Goal: Task Accomplishment & Management: Use online tool/utility

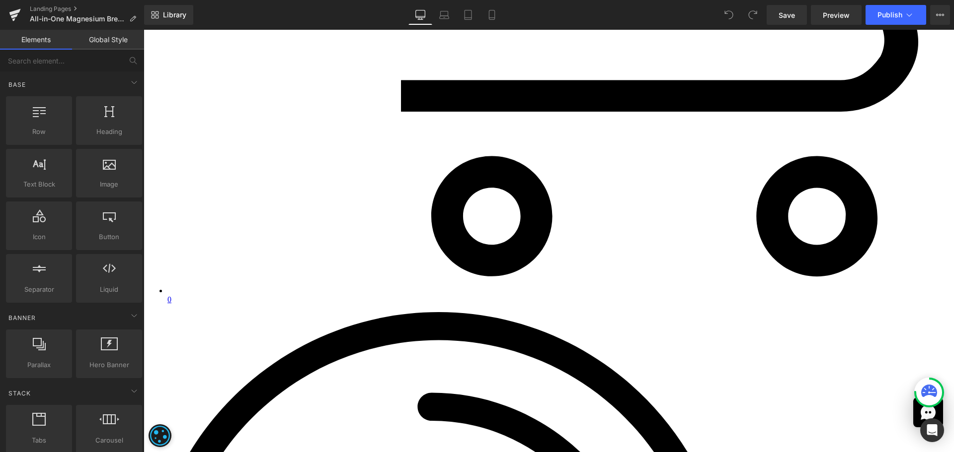
scroll to position [6209, 0]
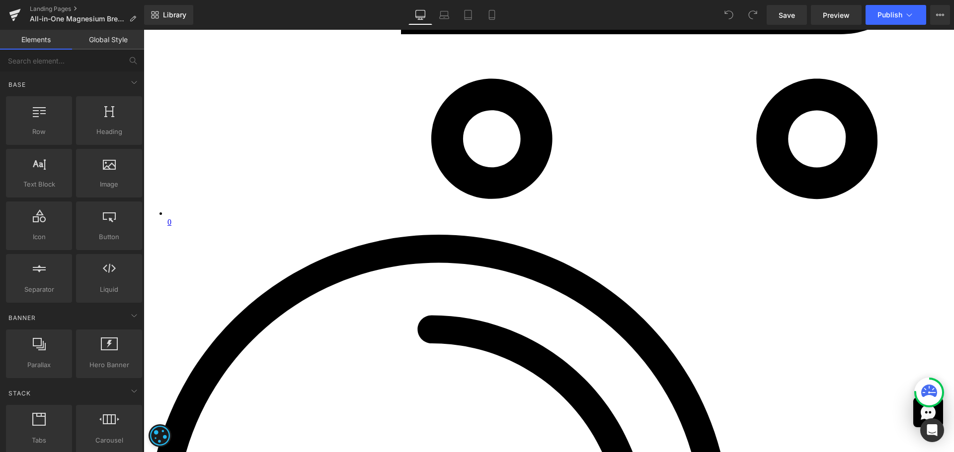
click at [144, 30] on span "Liquid" at bounding box center [144, 30] width 0 height 0
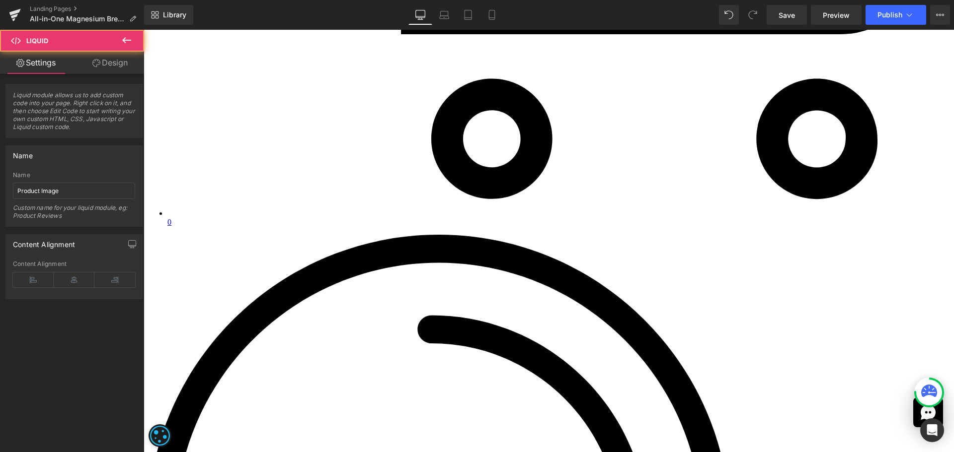
click at [101, 61] on link "Design" at bounding box center [110, 63] width 72 height 22
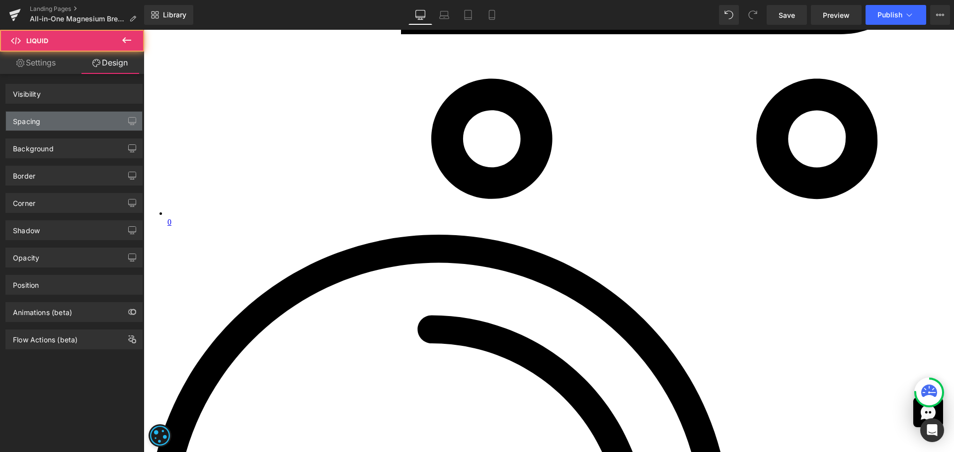
click at [22, 125] on div "Spacing" at bounding box center [26, 119] width 27 height 14
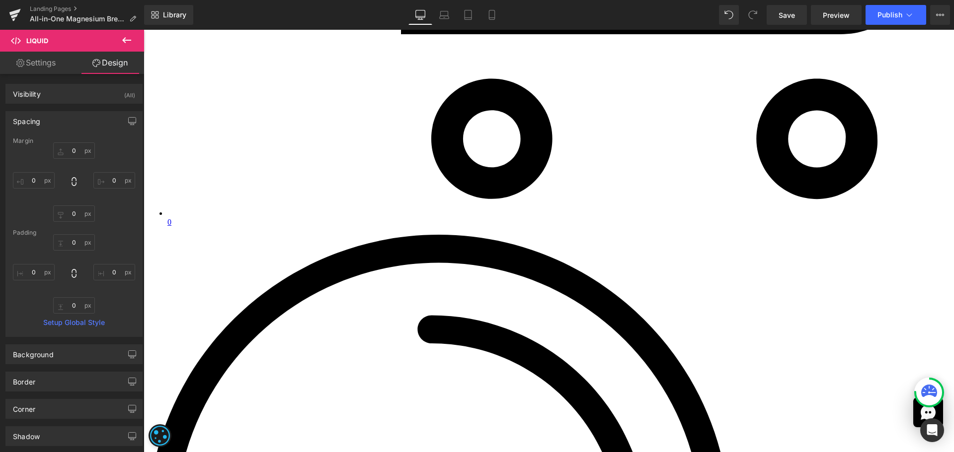
click at [76, 141] on div "Margin" at bounding box center [74, 141] width 122 height 7
click at [73, 150] on input "text" at bounding box center [74, 151] width 42 height 16
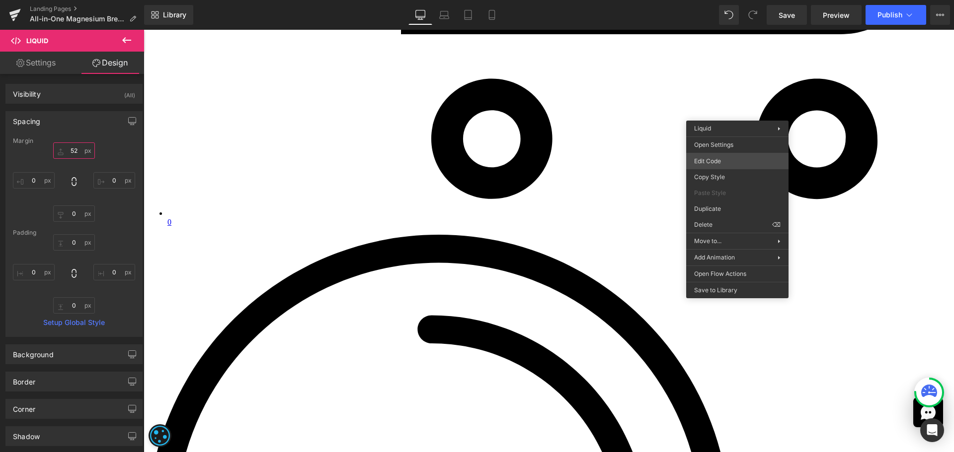
click at [721, 0] on div "Liquid You are previewing how the will restyle your page. You can not edit Elem…" at bounding box center [477, 0] width 954 height 0
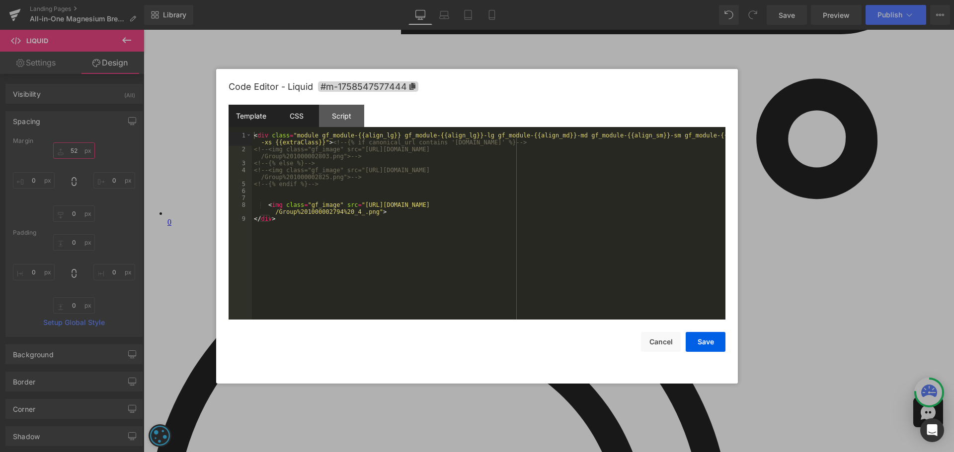
type input "52"
click at [293, 114] on div "CSS" at bounding box center [296, 116] width 45 height 22
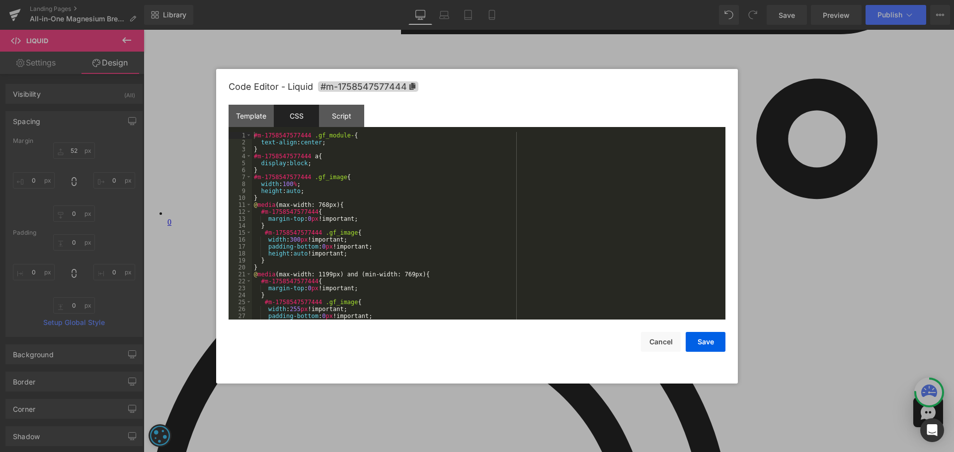
scroll to position [119, 0]
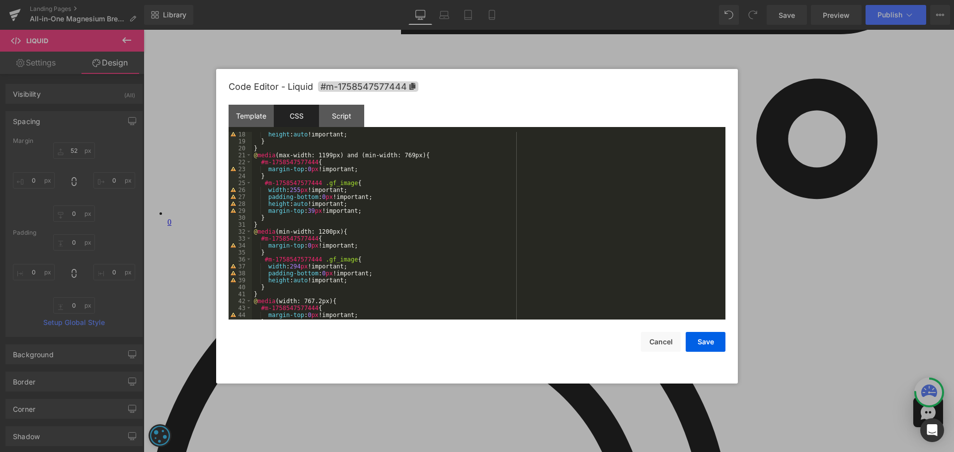
click at [296, 268] on div "height : auto !important; } } @ media (max-width: 1199px) and (min-width: 769px…" at bounding box center [486, 232] width 469 height 202
click at [700, 340] on button "Save" at bounding box center [705, 342] width 40 height 20
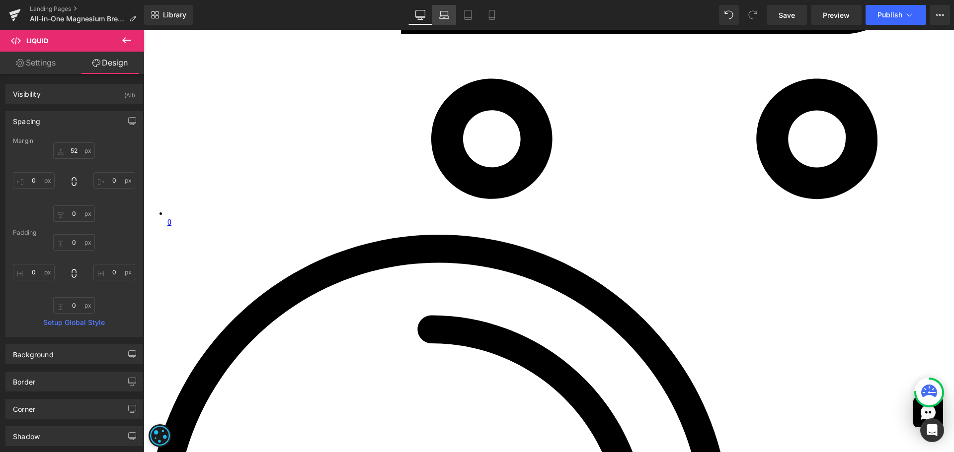
drag, startPoint x: 445, startPoint y: 18, endPoint x: 245, endPoint y: 21, distance: 199.7
click at [445, 18] on icon at bounding box center [444, 15] width 10 height 10
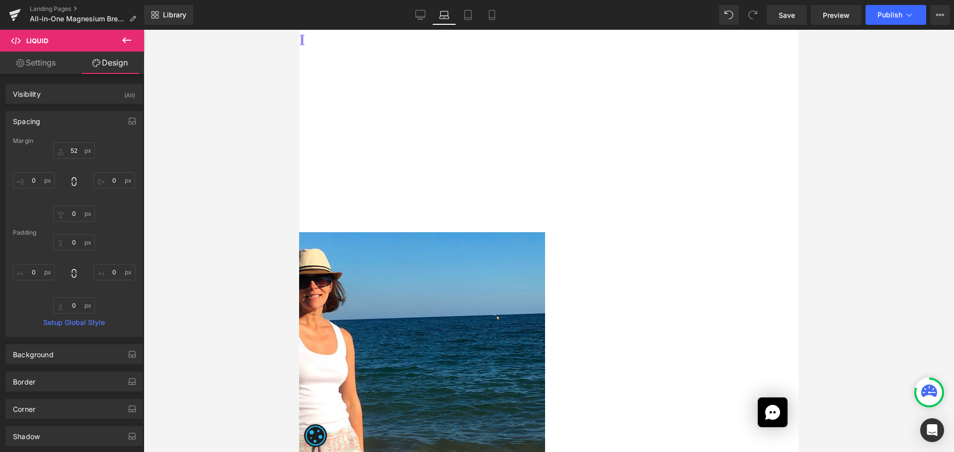
scroll to position [6038, 0]
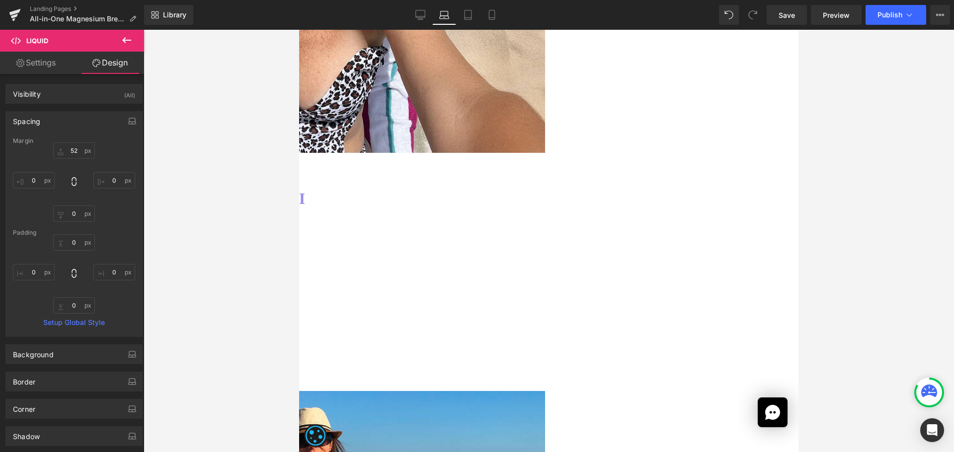
click at [299, 30] on span "Liquid" at bounding box center [299, 30] width 0 height 0
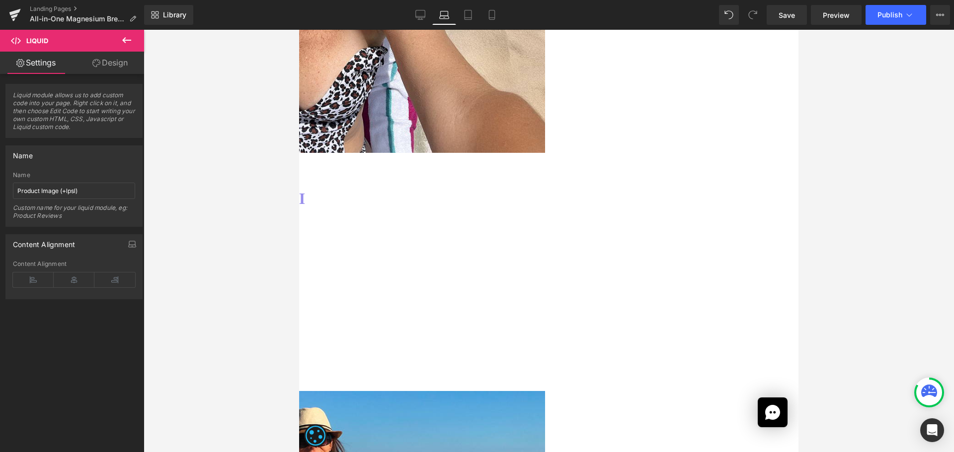
click at [100, 58] on link "Design" at bounding box center [110, 63] width 72 height 22
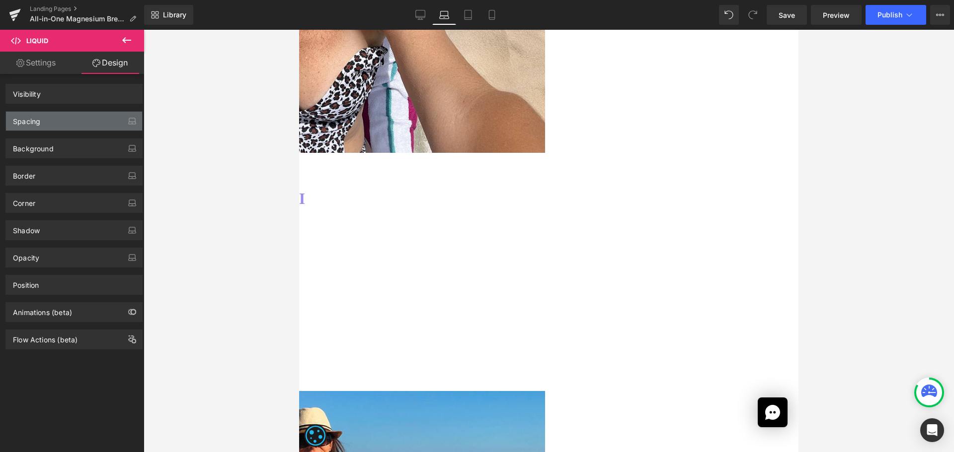
click at [52, 125] on div "Spacing" at bounding box center [74, 121] width 136 height 19
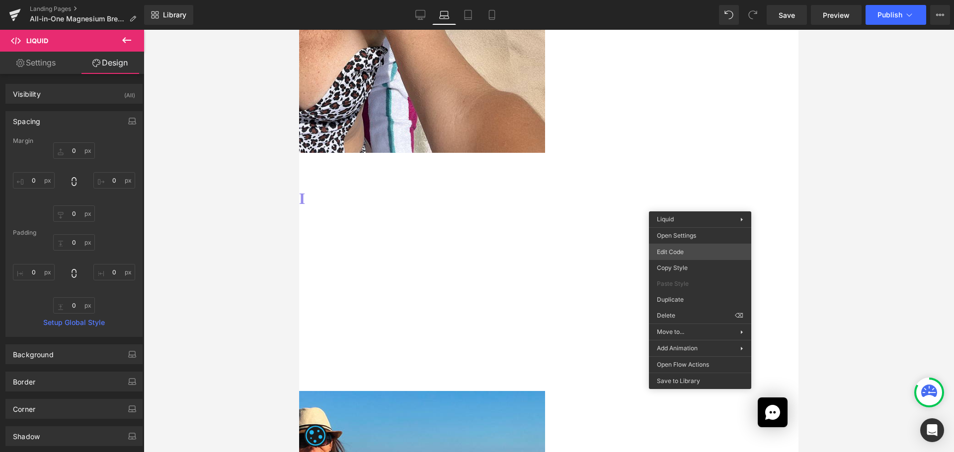
click at [675, 0] on div "Liquid You are previewing how the will restyle your page. You can not edit Elem…" at bounding box center [477, 0] width 954 height 0
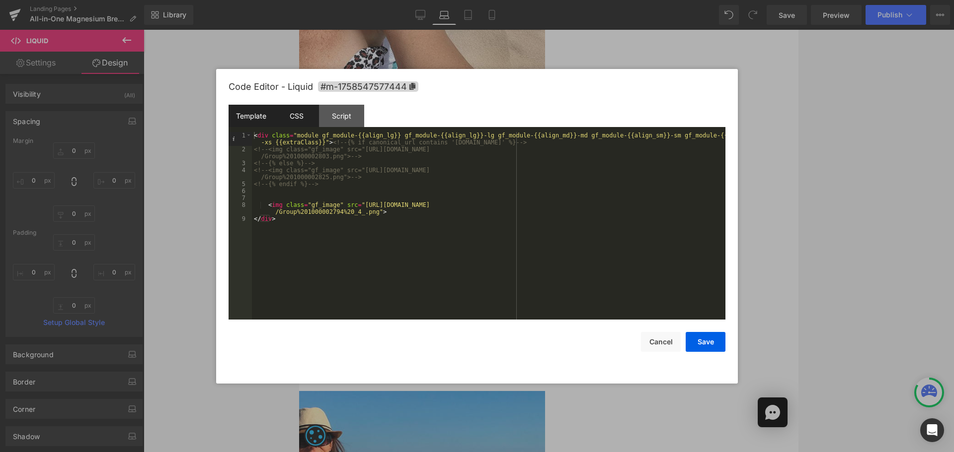
click at [289, 112] on div "CSS" at bounding box center [296, 116] width 45 height 22
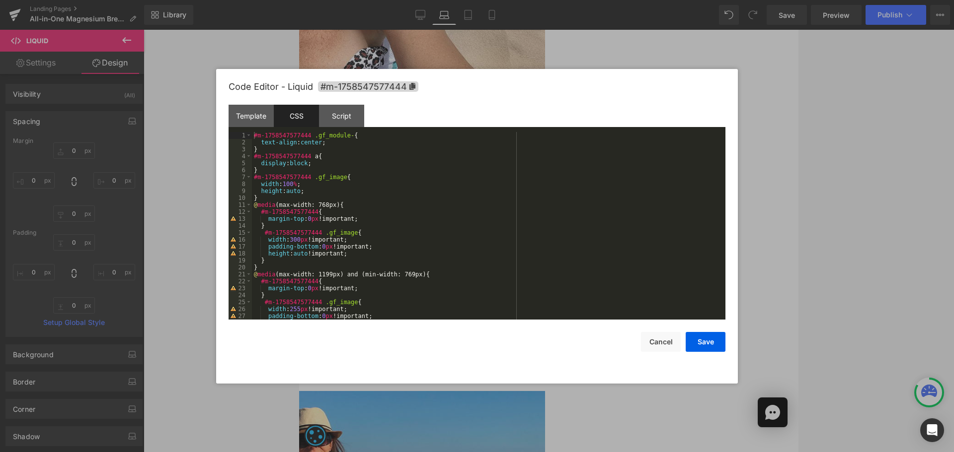
scroll to position [30, 0]
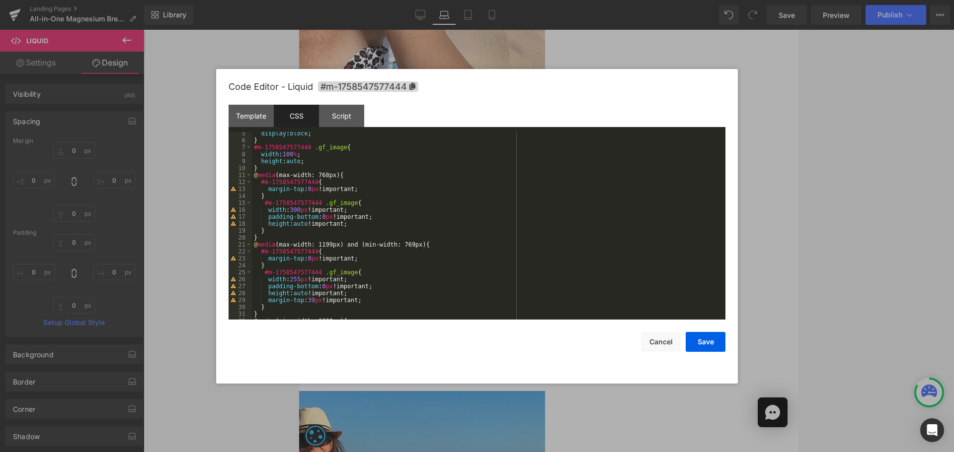
click at [308, 303] on div "display : block ; } #m-1758547577444 .gf_image { width : 100 % ; height : auto …" at bounding box center [486, 231] width 469 height 202
click at [719, 346] on button "Save" at bounding box center [705, 342] width 40 height 20
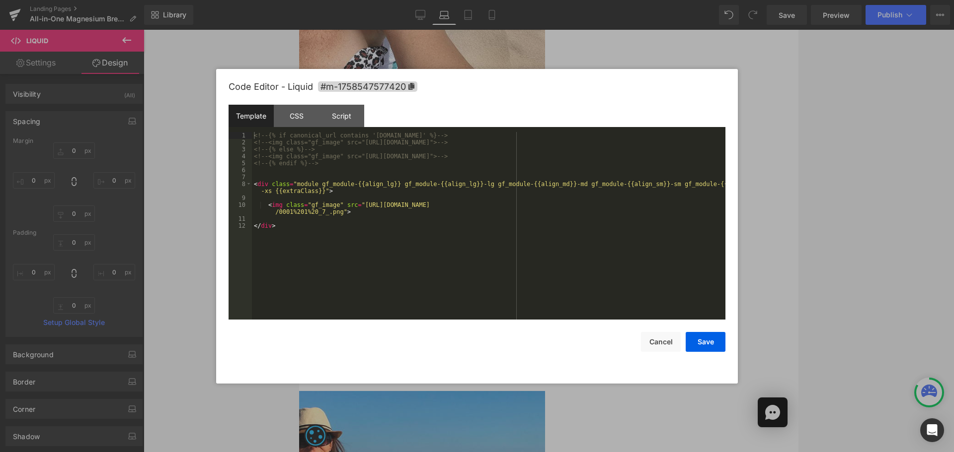
click at [371, 0] on div "Liquid You are previewing how the will restyle your page. You can not edit Elem…" at bounding box center [477, 0] width 954 height 0
click at [312, 121] on div "CSS" at bounding box center [296, 116] width 45 height 22
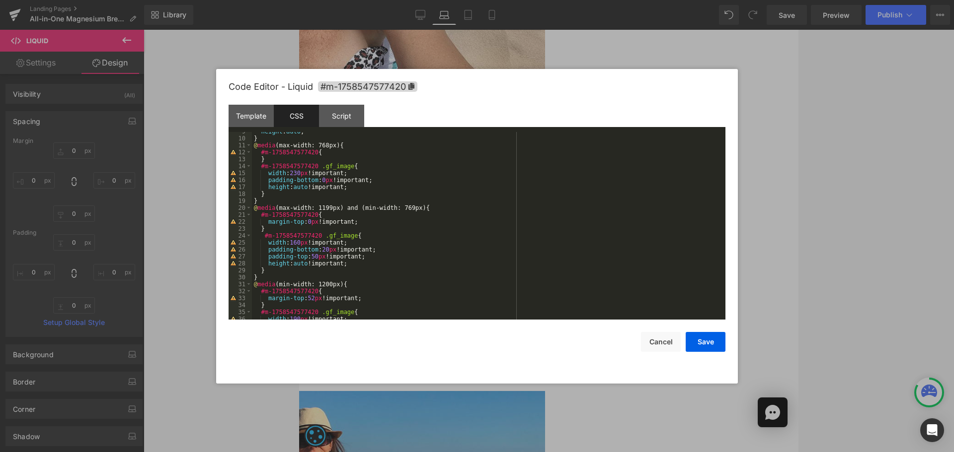
scroll to position [60, 0]
click at [309, 255] on div "height : auto ; } @ media (max-width: 768px) { #m-1758547577420 { } #m-17585475…" at bounding box center [486, 229] width 469 height 202
click at [703, 341] on button "Save" at bounding box center [705, 342] width 40 height 20
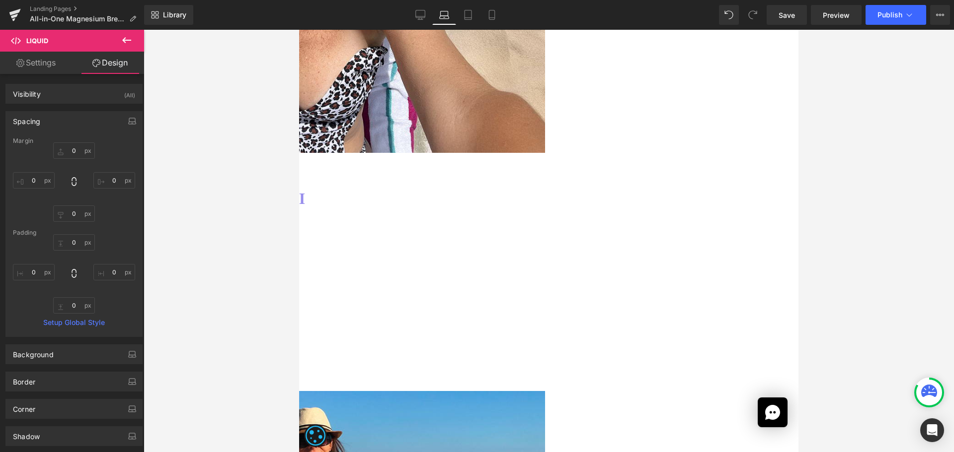
click at [299, 30] on span "Liquid" at bounding box center [299, 30] width 0 height 0
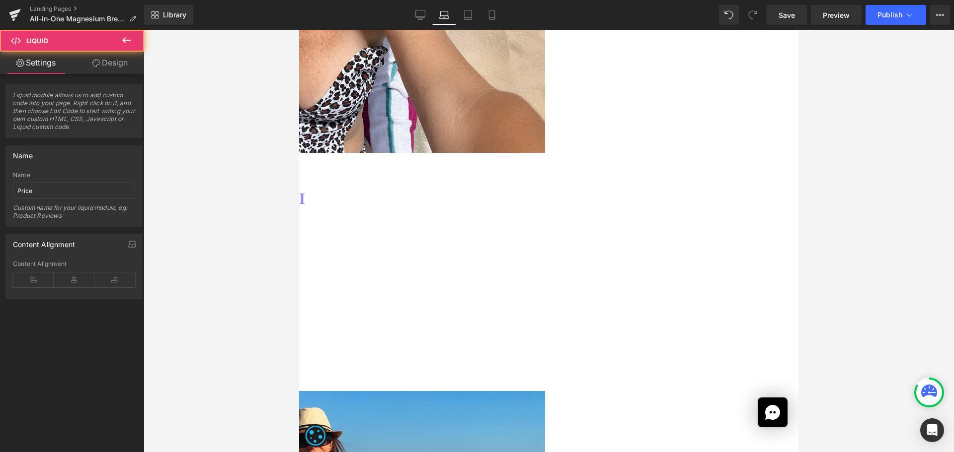
drag, startPoint x: 107, startPoint y: 64, endPoint x: 101, endPoint y: 68, distance: 6.8
click at [107, 64] on link "Design" at bounding box center [110, 63] width 72 height 22
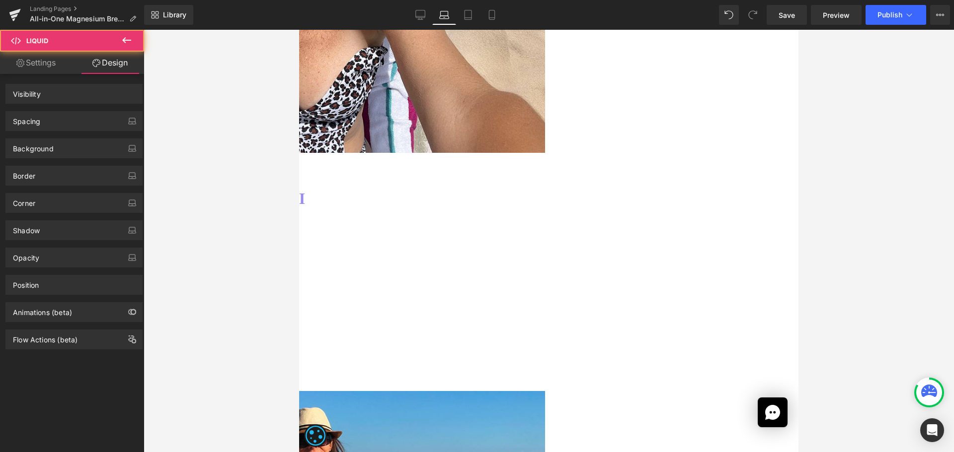
click at [54, 116] on div "Spacing" at bounding box center [74, 121] width 136 height 19
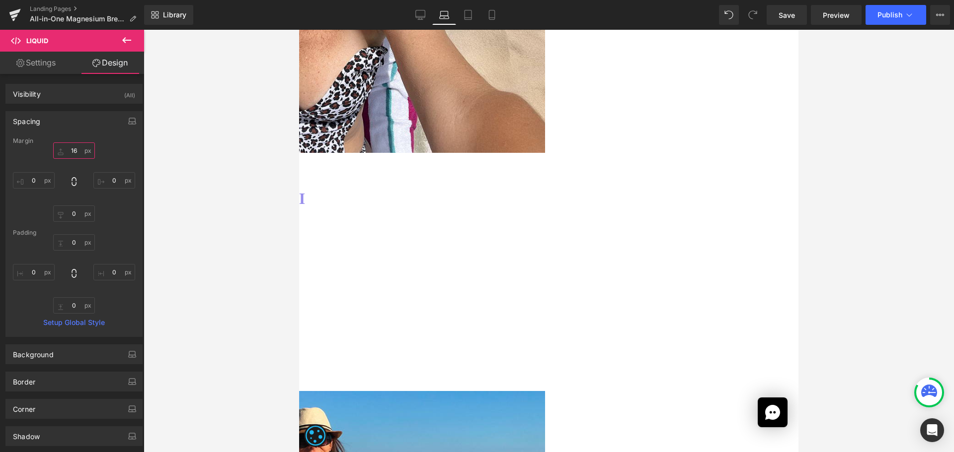
click at [75, 152] on input "text" at bounding box center [74, 151] width 42 height 16
type input "42"
click at [888, 17] on span "Publish" at bounding box center [889, 15] width 25 height 8
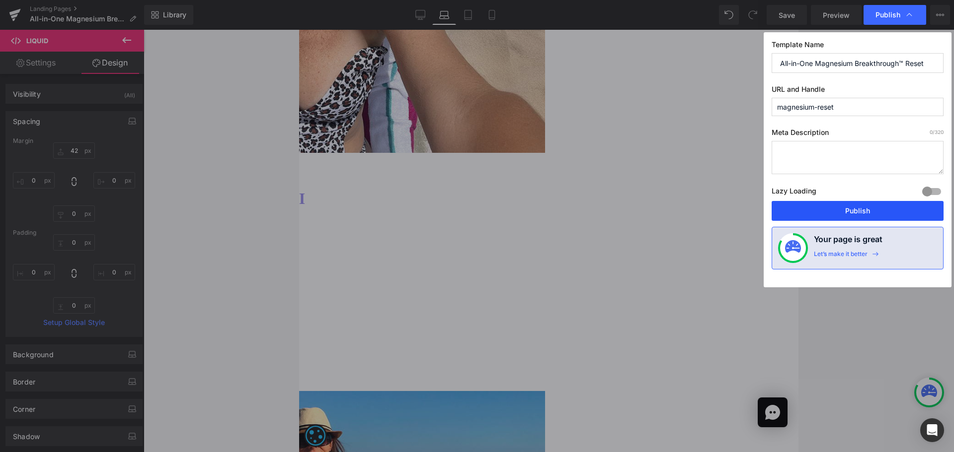
click at [875, 211] on button "Publish" at bounding box center [857, 211] width 172 height 20
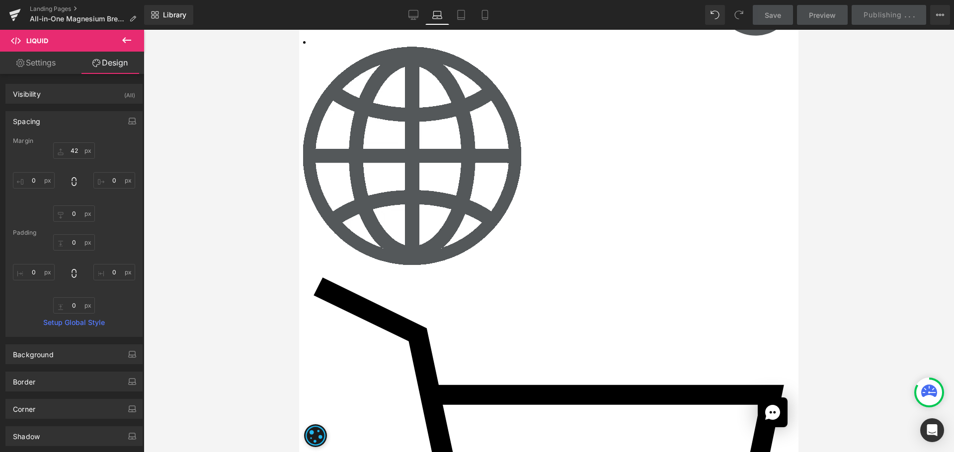
scroll to position [4498, 0]
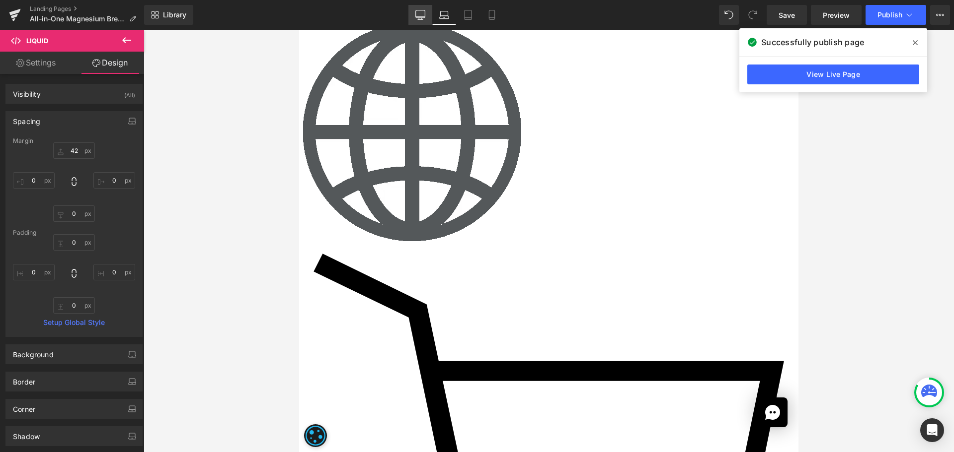
drag, startPoint x: 425, startPoint y: 9, endPoint x: 321, endPoint y: 122, distance: 153.3
click at [425, 9] on link "Desktop" at bounding box center [420, 15] width 24 height 20
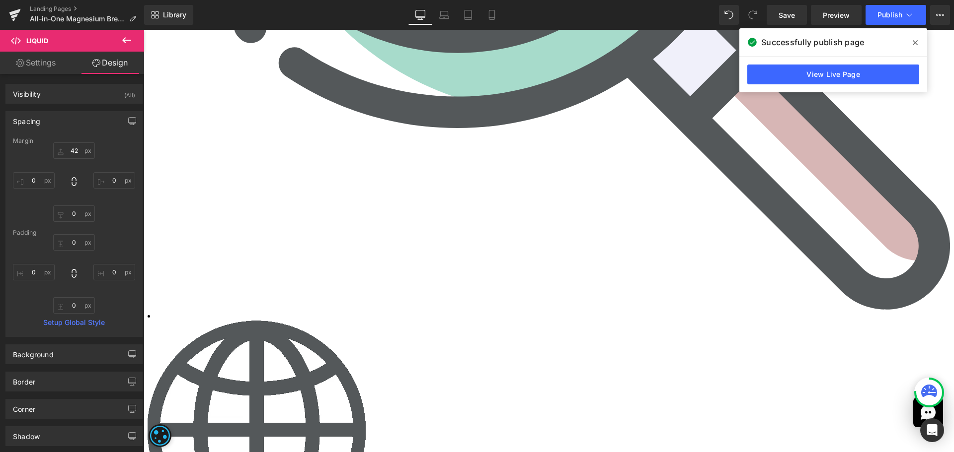
scroll to position [6135, 0]
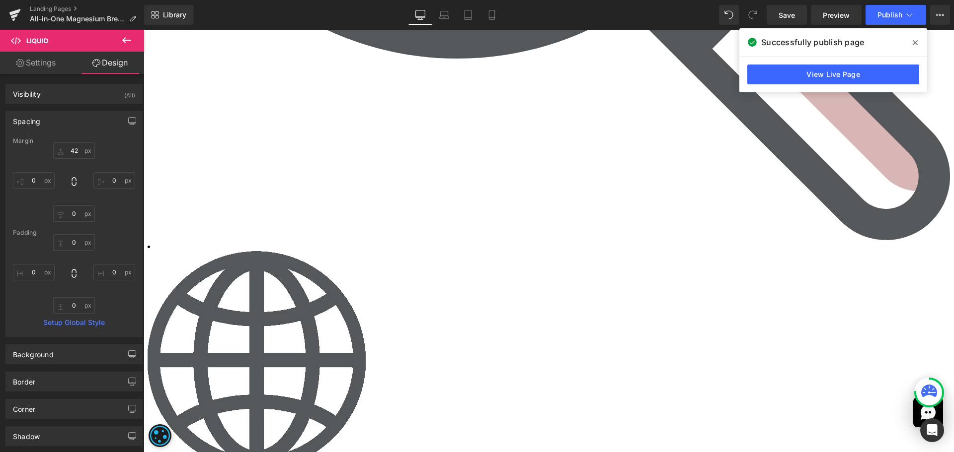
click at [144, 30] on span "Liquid" at bounding box center [144, 30] width 0 height 0
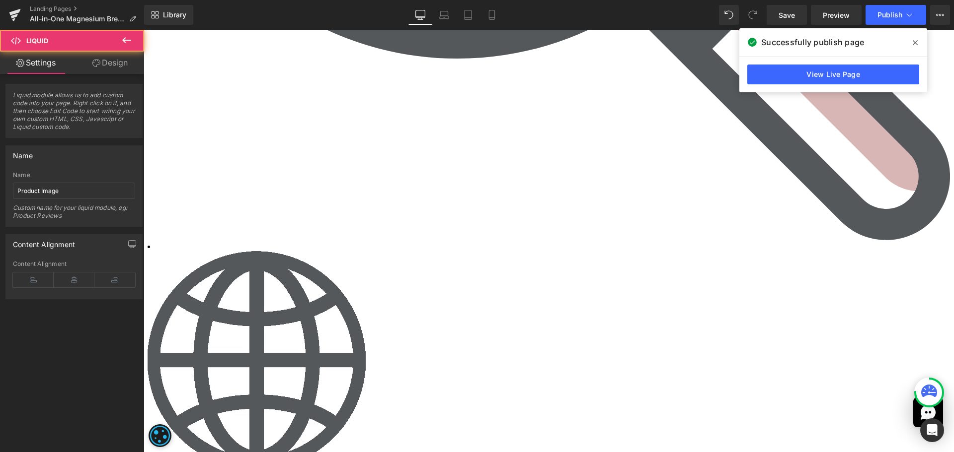
click at [129, 68] on link "Design" at bounding box center [110, 63] width 72 height 22
click at [0, 0] on div "Spacing" at bounding box center [0, 0] width 0 height 0
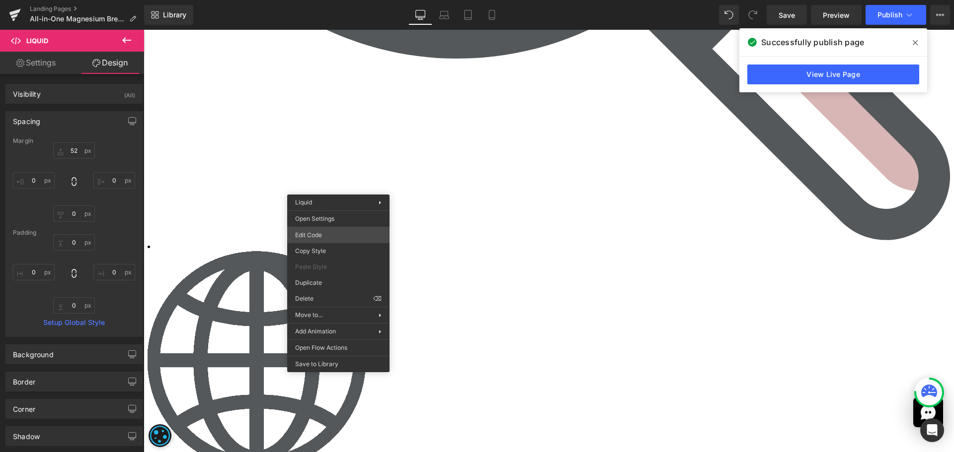
click at [323, 0] on div "Liquid You are previewing how the will restyle your page. You can not edit Elem…" at bounding box center [477, 0] width 954 height 0
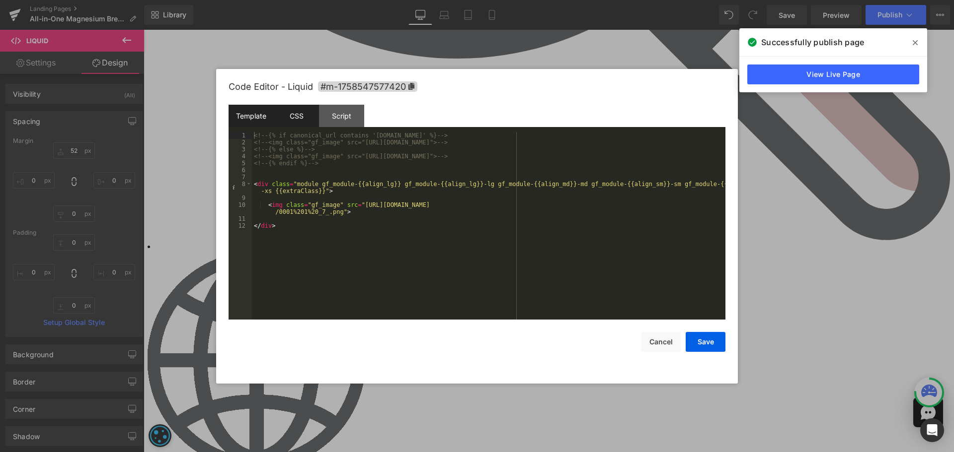
click at [297, 115] on div "CSS" at bounding box center [296, 116] width 45 height 22
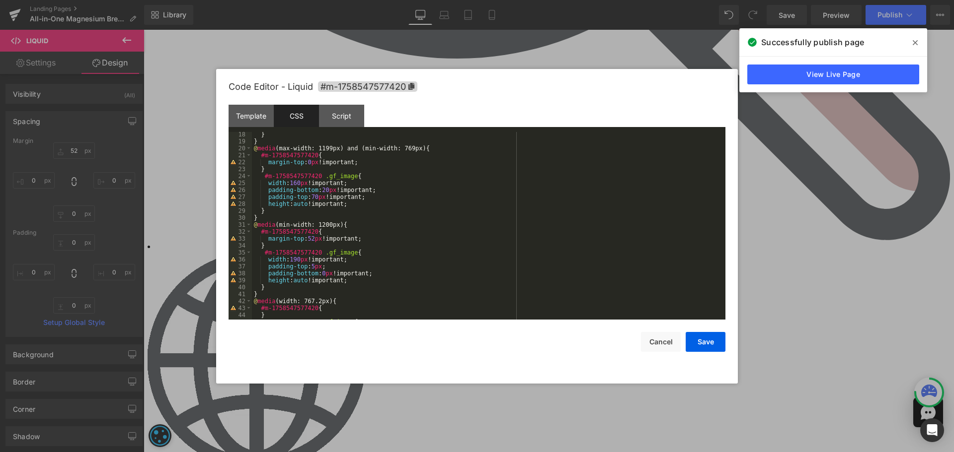
scroll to position [149, 0]
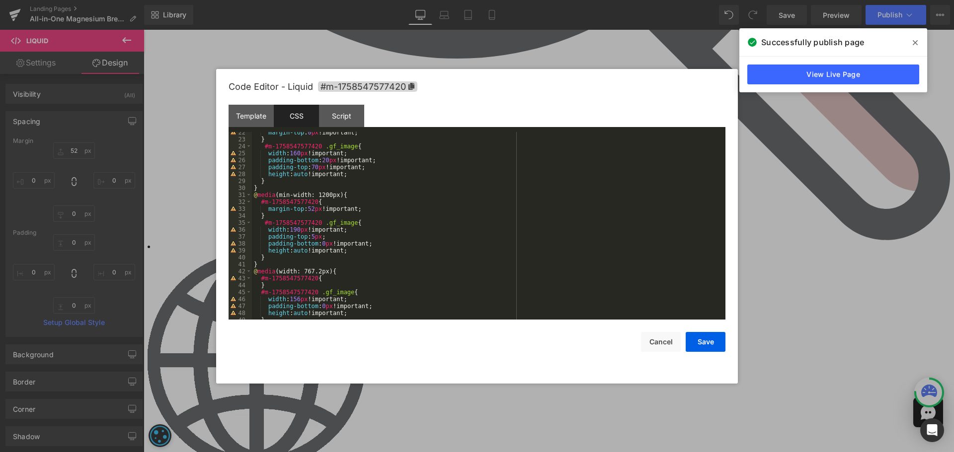
click at [314, 236] on div "margin-top : 0 px !important; } #m-1758547577420 .gf_image { width : 160 px !im…" at bounding box center [486, 230] width 469 height 202
click at [712, 339] on button "Save" at bounding box center [705, 342] width 40 height 20
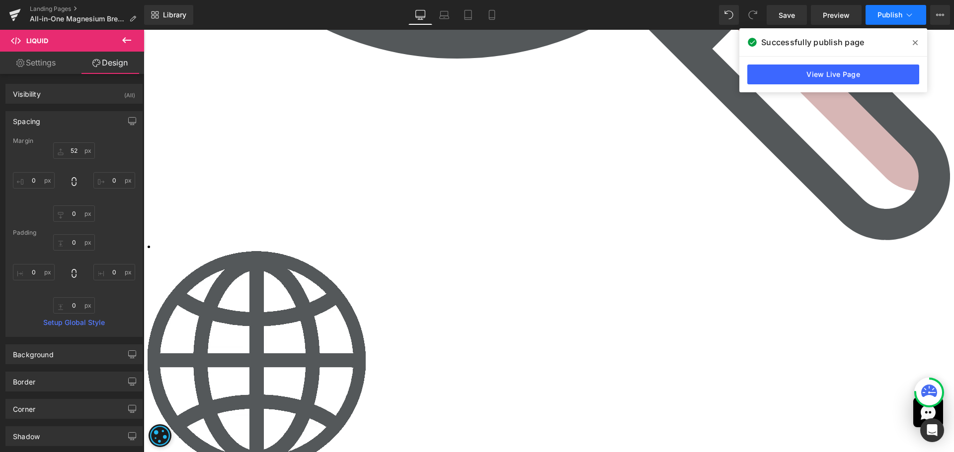
click at [891, 18] on span "Publish" at bounding box center [889, 15] width 25 height 8
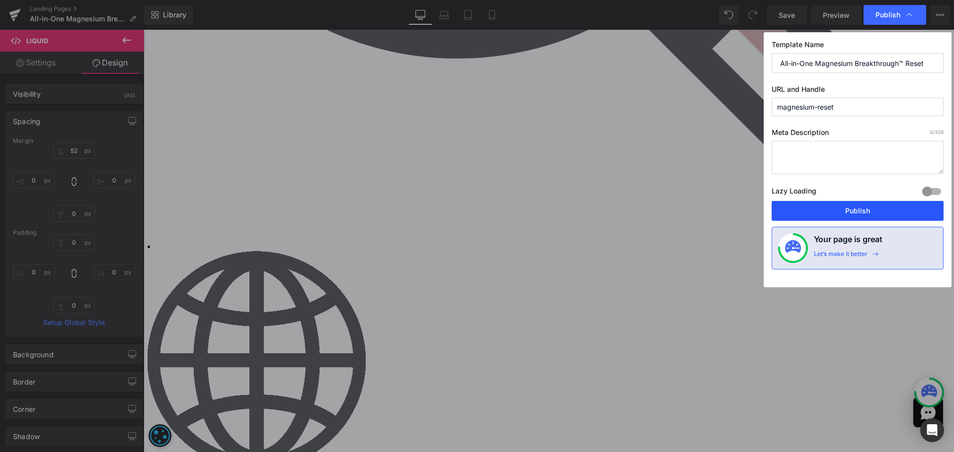
click at [859, 214] on button "Publish" at bounding box center [857, 211] width 172 height 20
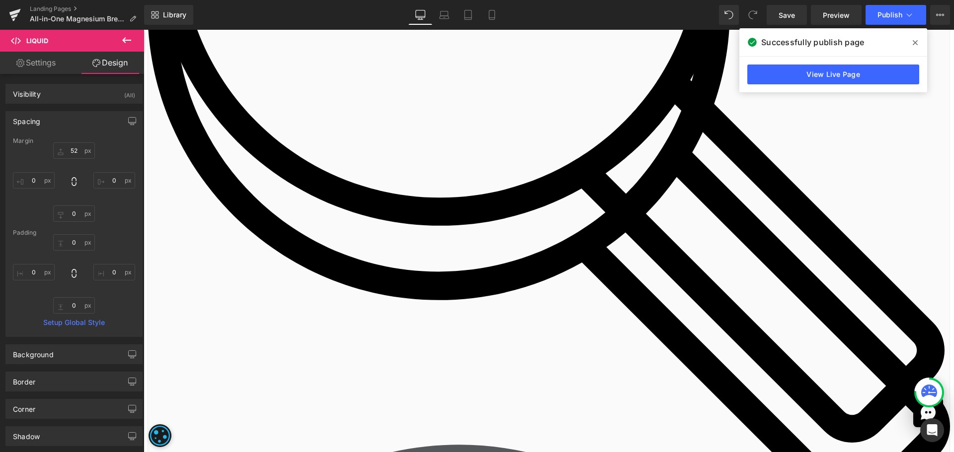
scroll to position [175, 0]
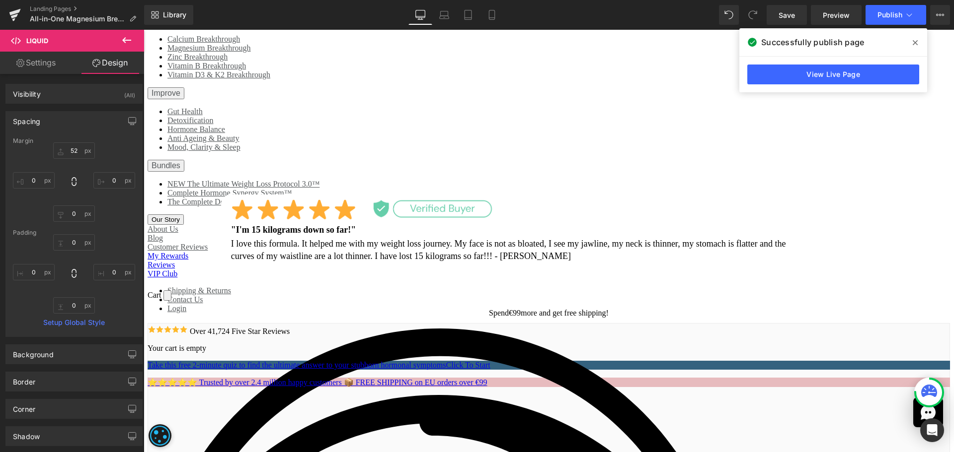
click at [275, 223] on h3 ""I'm 15 kilograms down so far!"" at bounding box center [514, 230] width 567 height 15
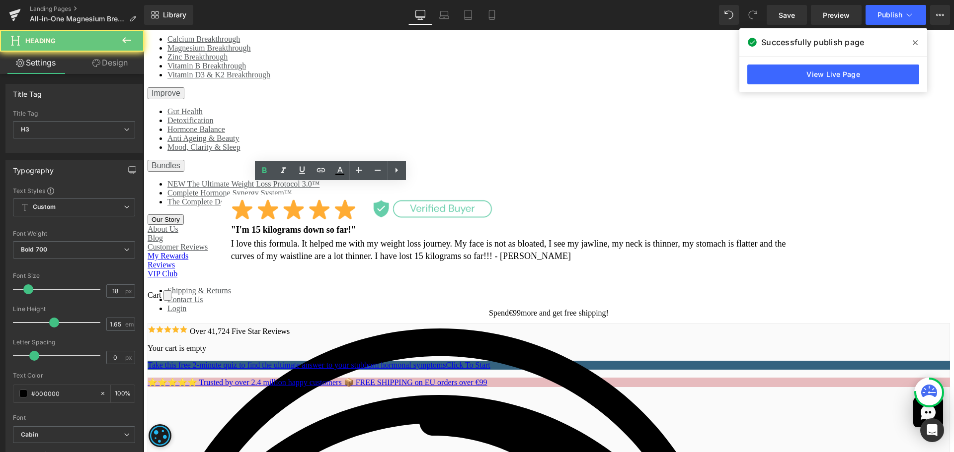
click at [275, 223] on h3 ""I'm 15 kilograms down so far!"" at bounding box center [514, 230] width 567 height 15
paste div
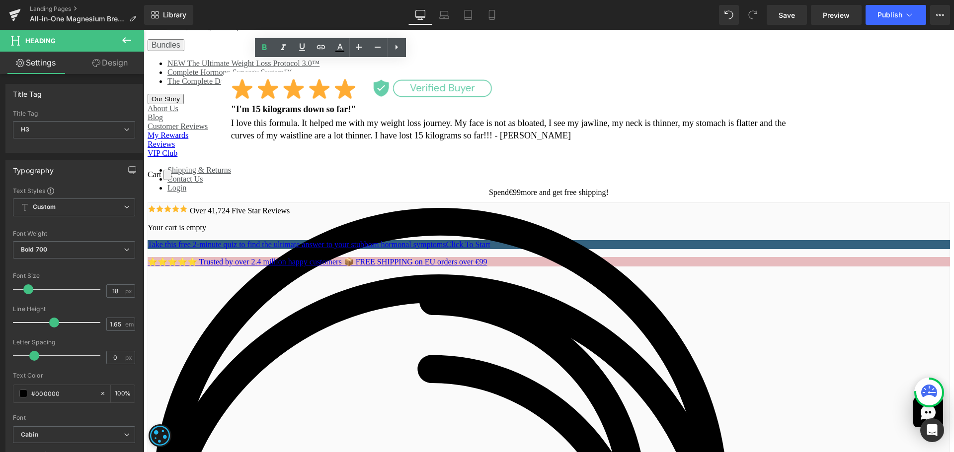
scroll to position [298, 0]
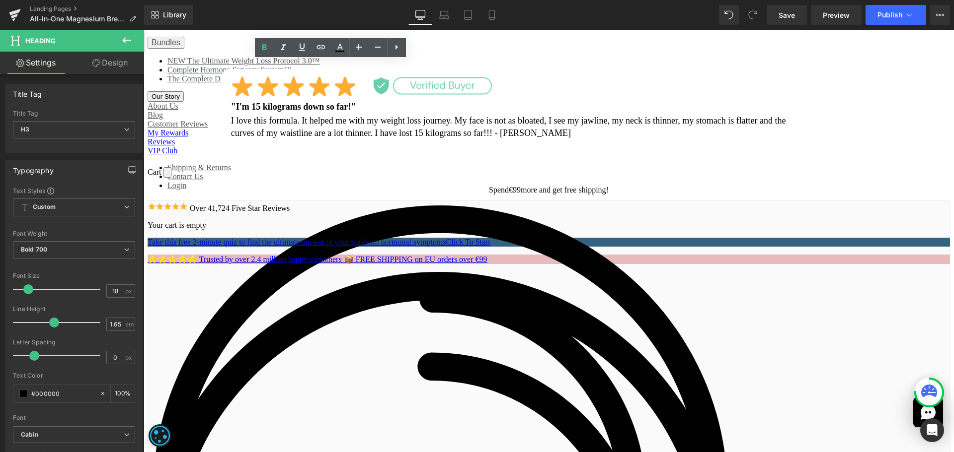
click at [278, 115] on h3 ""I'm 15 kilograms down so far!"" at bounding box center [514, 107] width 567 height 15
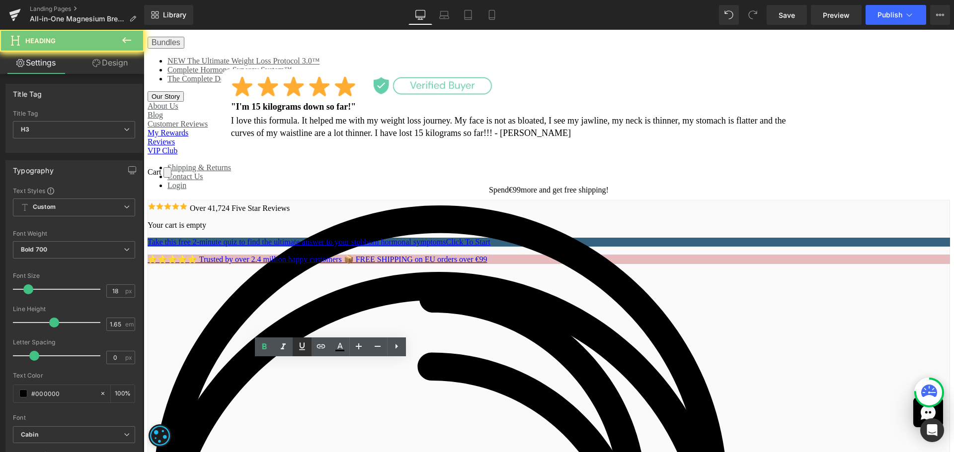
paste div
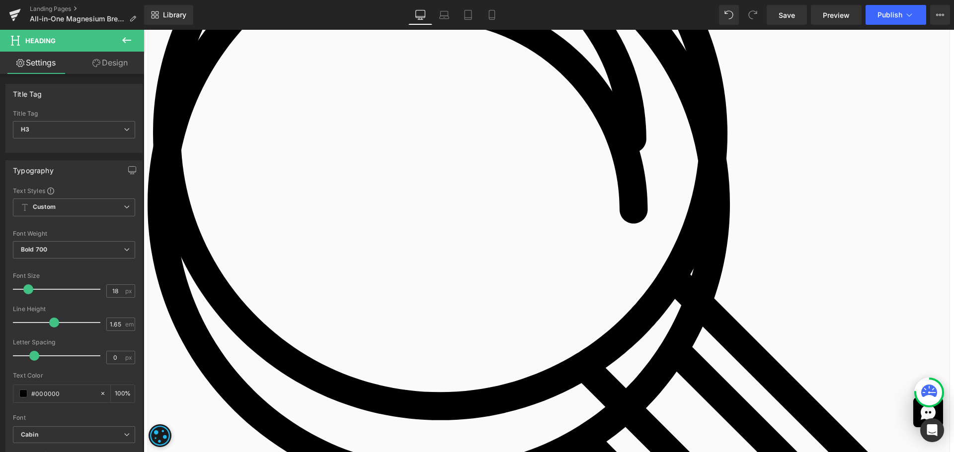
scroll to position [695, 0]
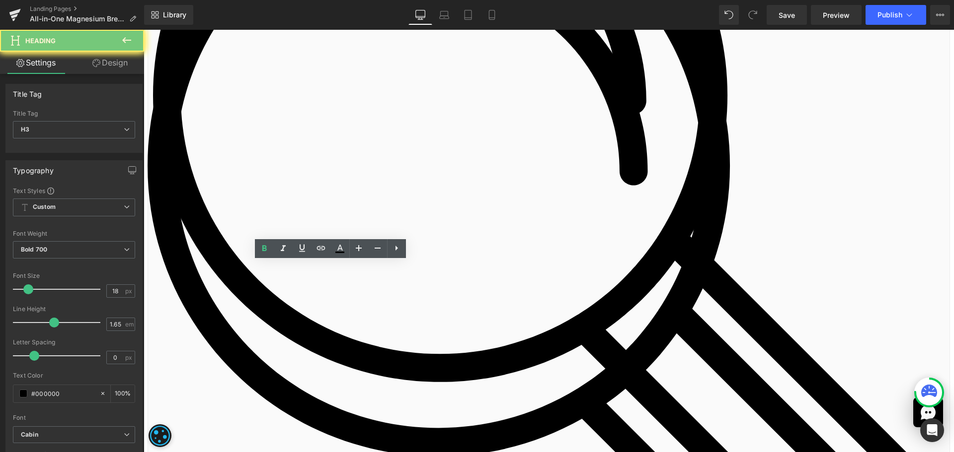
paste div
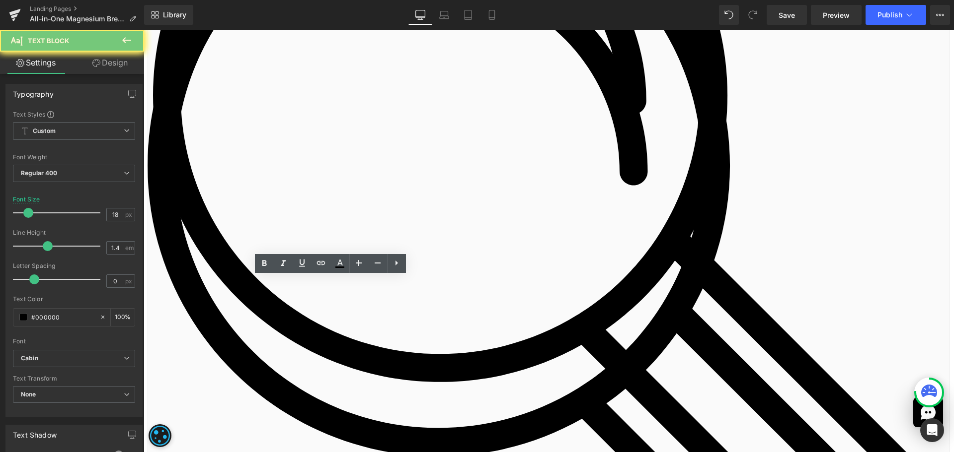
paste div
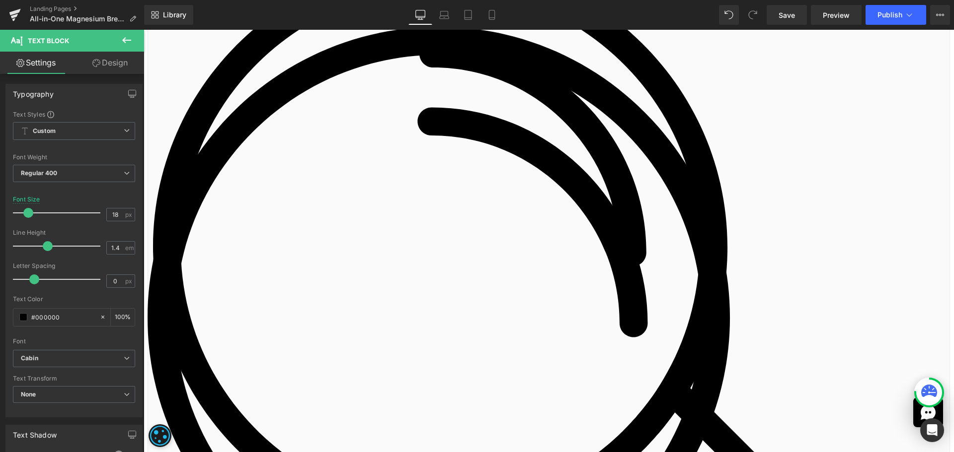
scroll to position [484, 0]
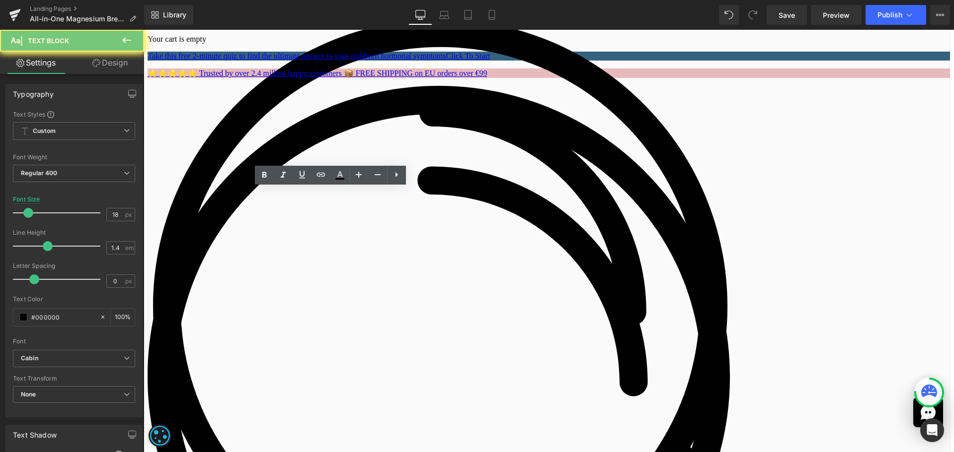
paste div
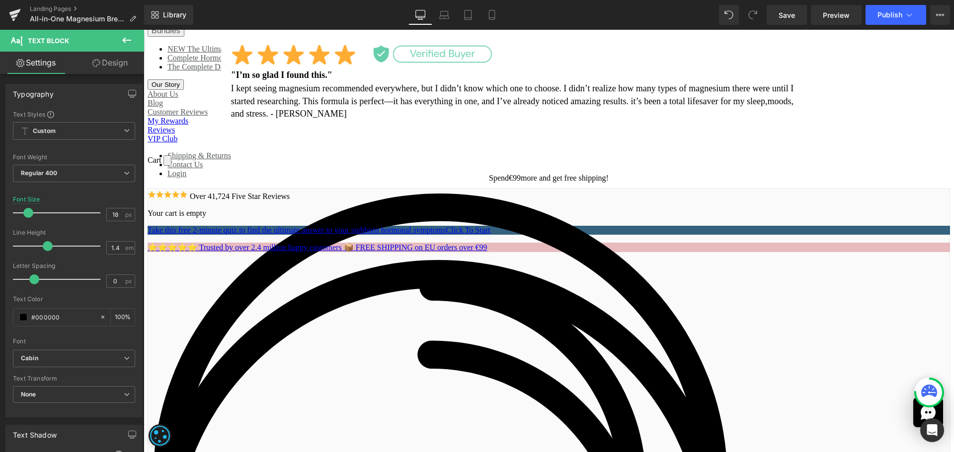
scroll to position [174, 0]
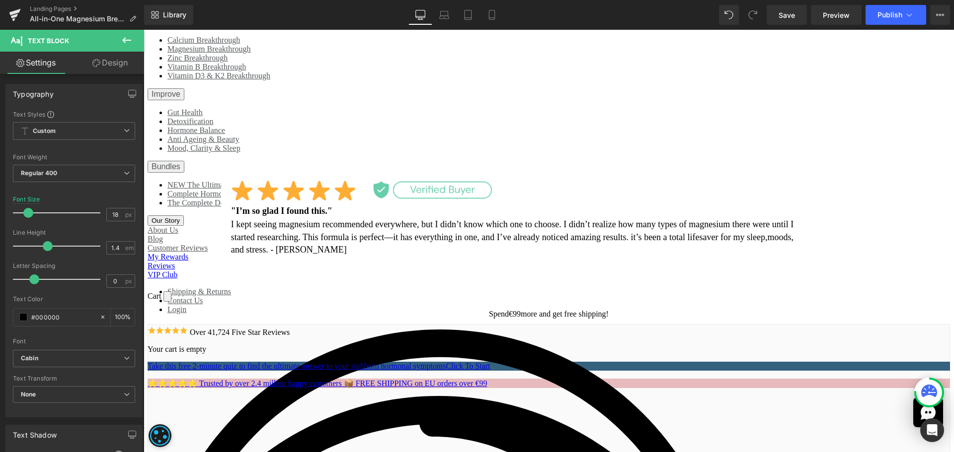
click at [264, 236] on p "I love this formula. It helped me with my weight loss journey. My face is not a…" at bounding box center [514, 248] width 567 height 25
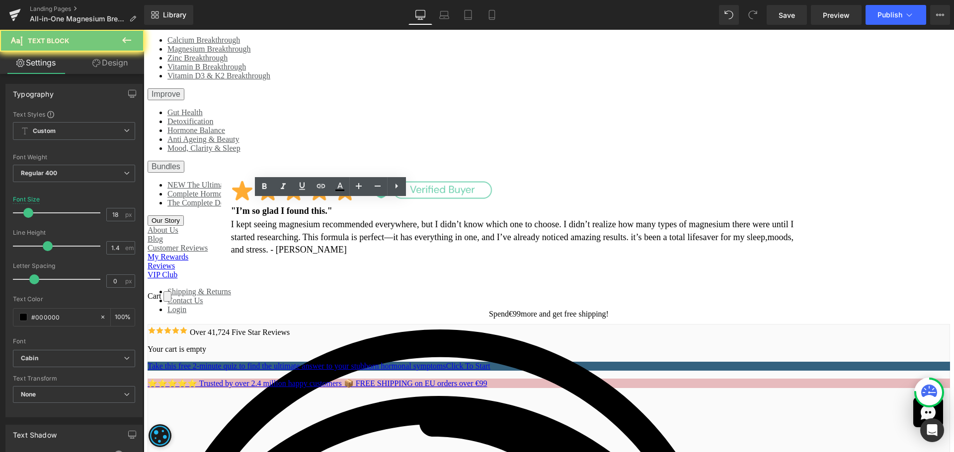
paste div
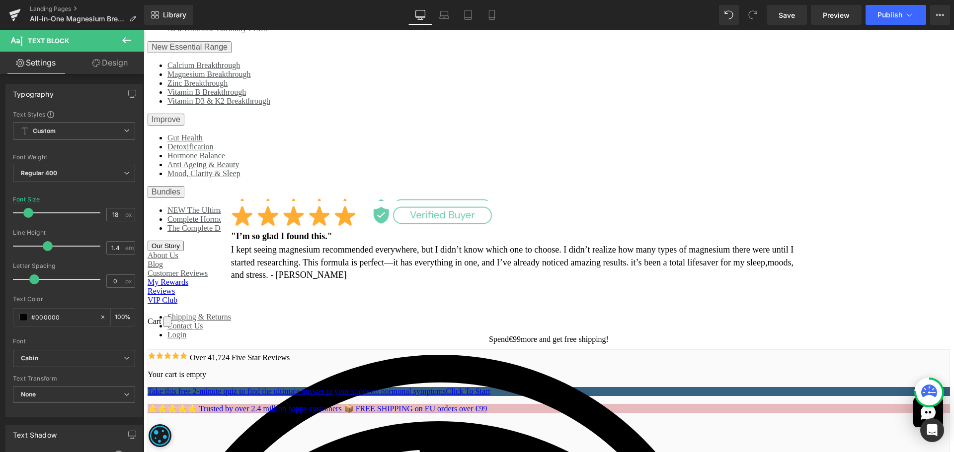
scroll to position [161, 0]
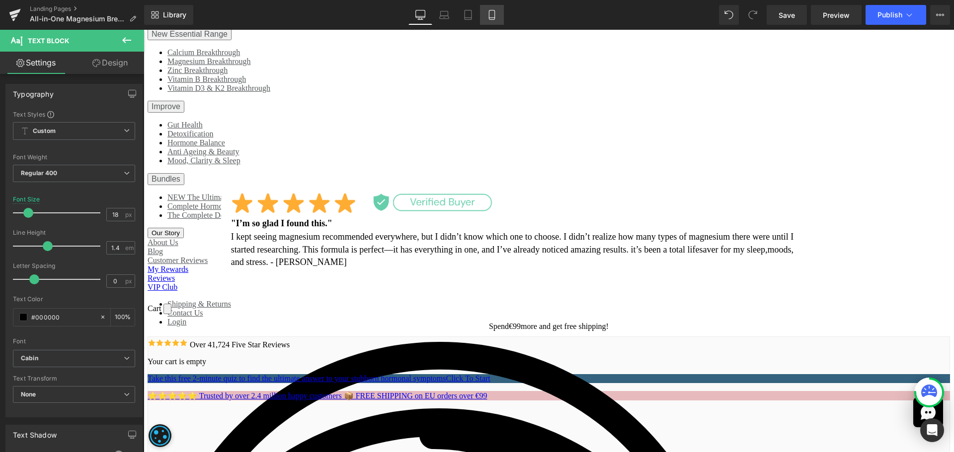
click at [490, 20] on link "Mobile" at bounding box center [492, 15] width 24 height 20
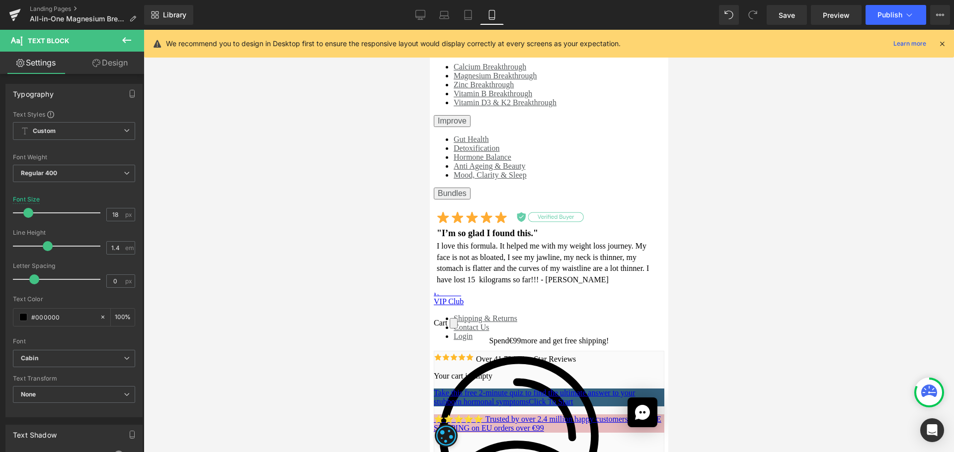
scroll to position [149, 0]
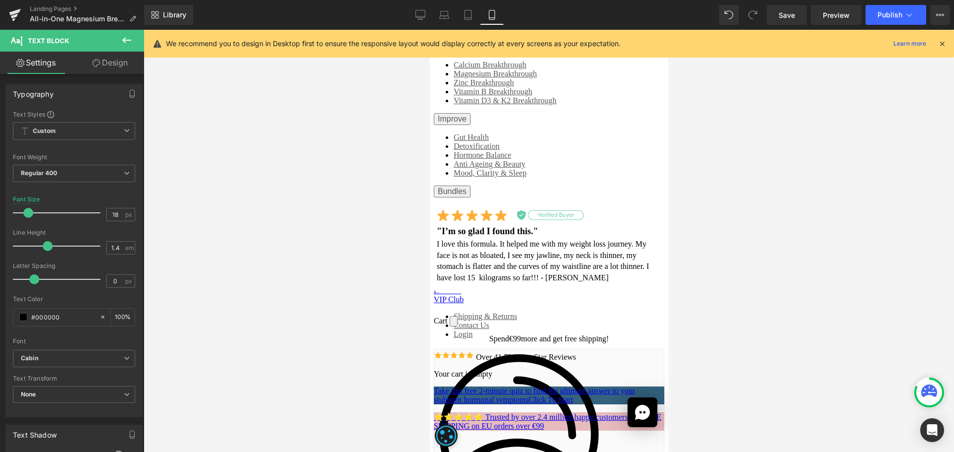
click at [484, 244] on p "I love this formula. It helped me with my weight loss journey. My face is not a…" at bounding box center [543, 266] width 215 height 45
paste div
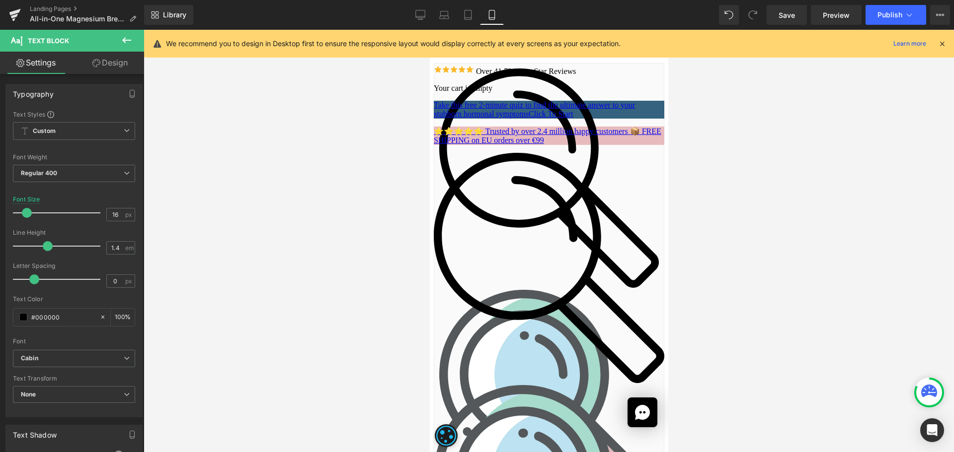
scroll to position [574, 0]
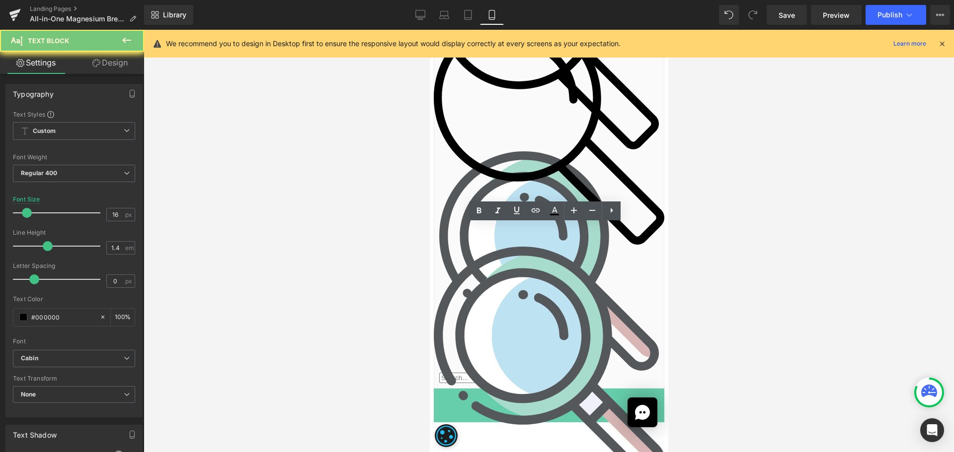
paste div
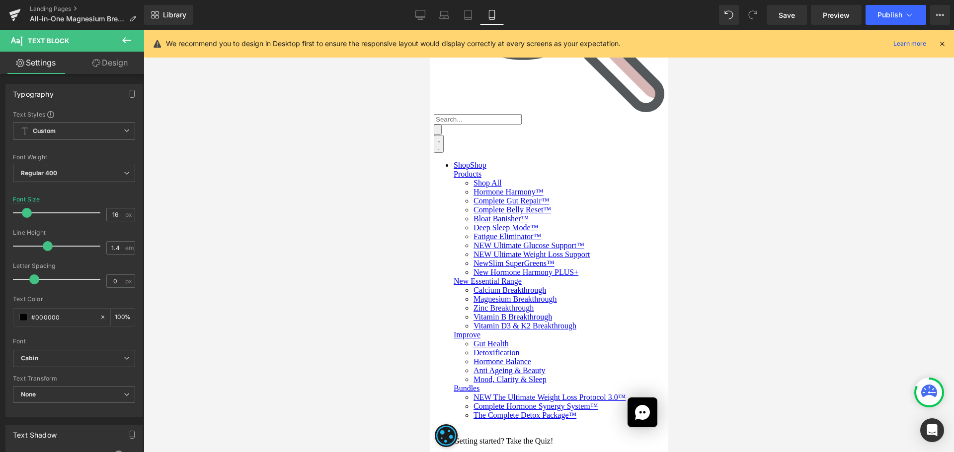
scroll to position [998, 0]
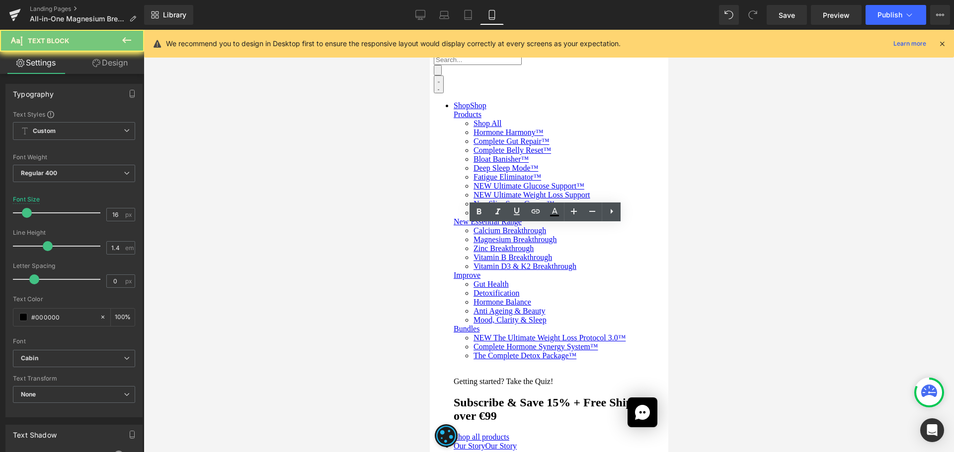
paste div
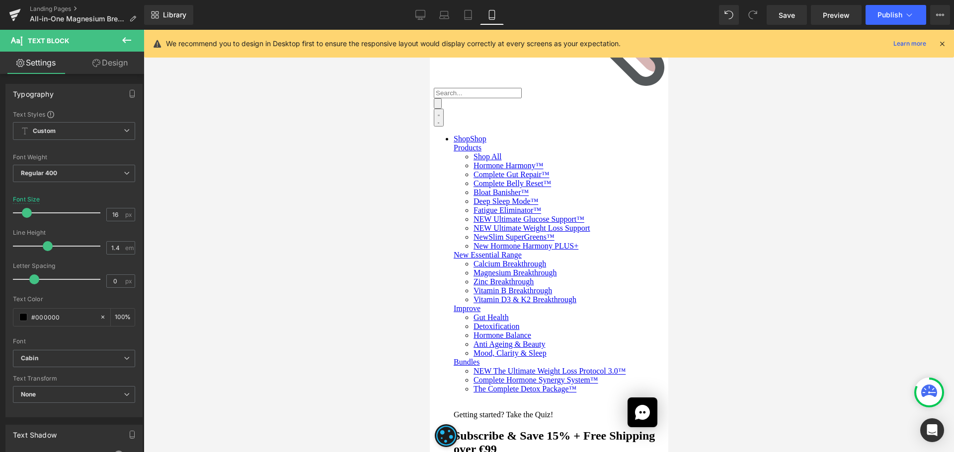
scroll to position [976, 0]
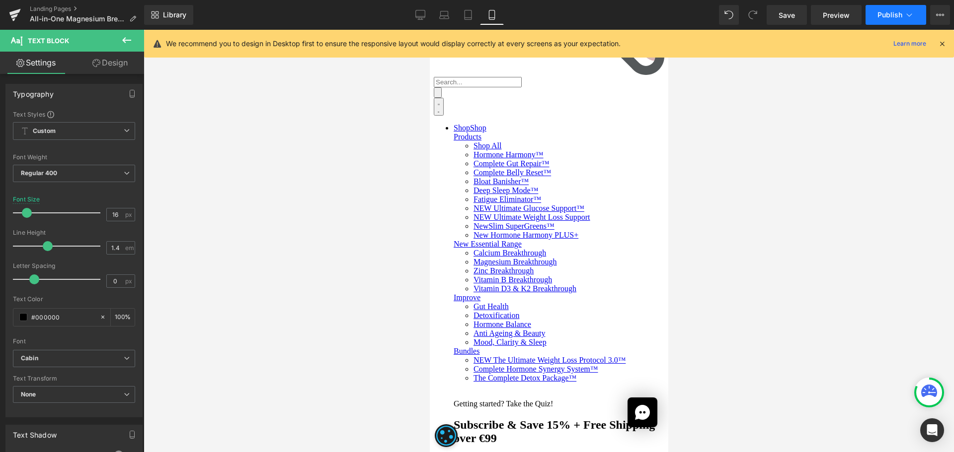
click at [882, 15] on span "Publish" at bounding box center [889, 15] width 25 height 8
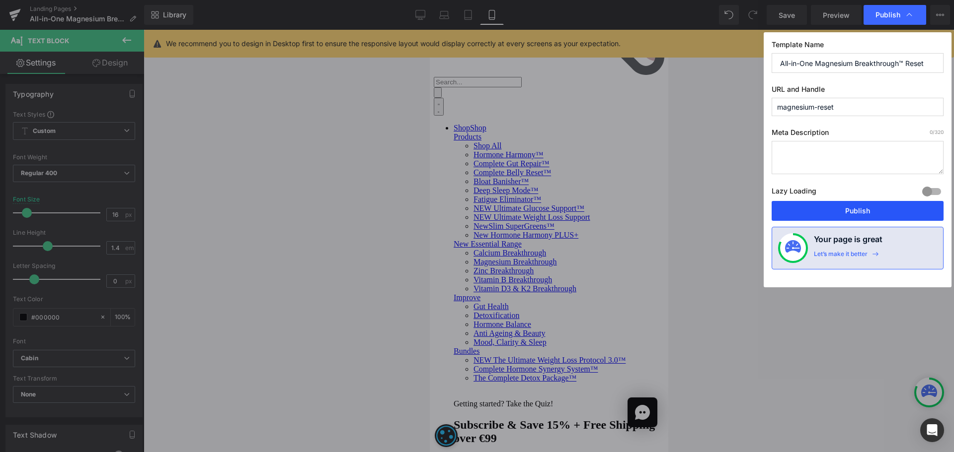
click at [854, 216] on button "Publish" at bounding box center [857, 211] width 172 height 20
